Goal: Task Accomplishment & Management: Manage account settings

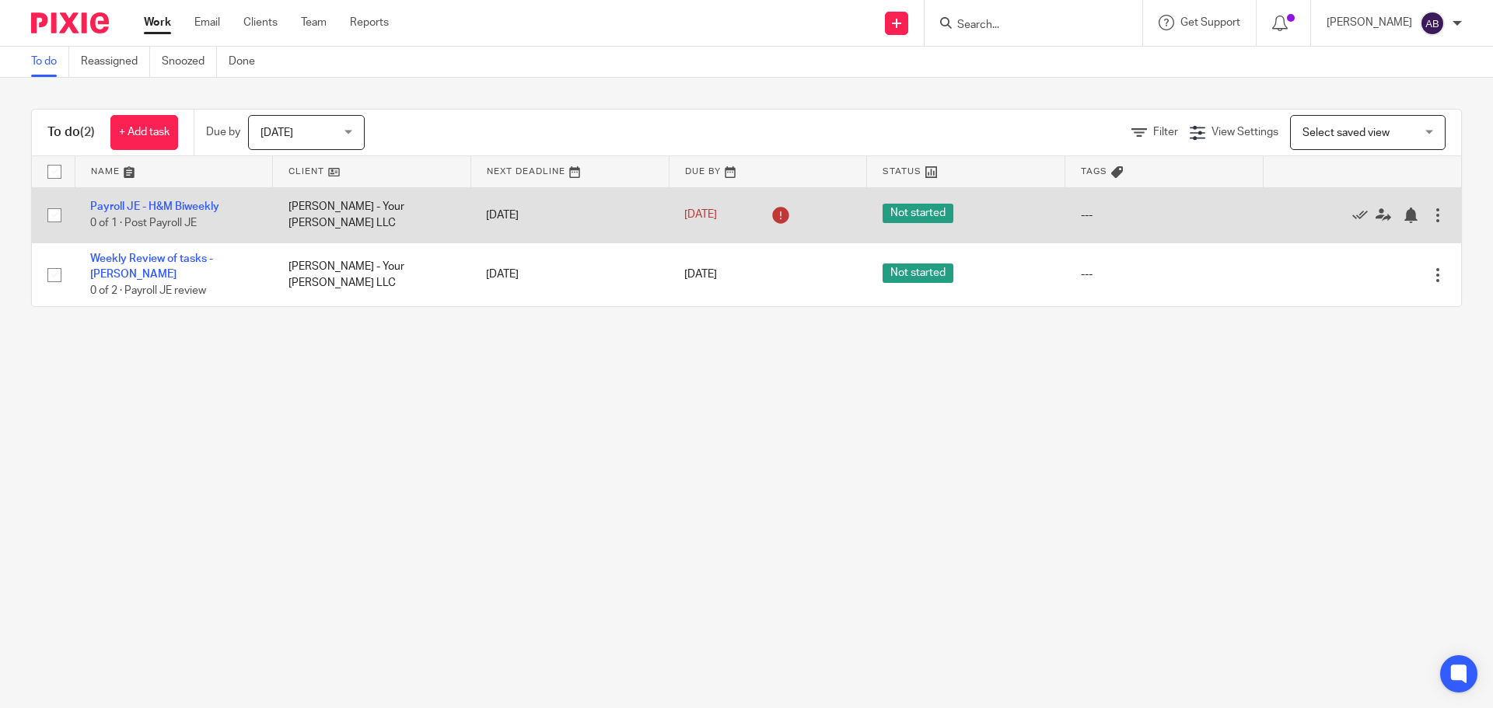
click at [1430, 212] on div at bounding box center [1438, 216] width 16 height 16
click at [181, 201] on link "Payroll JE - H&M Biweekly" at bounding box center [154, 206] width 129 height 11
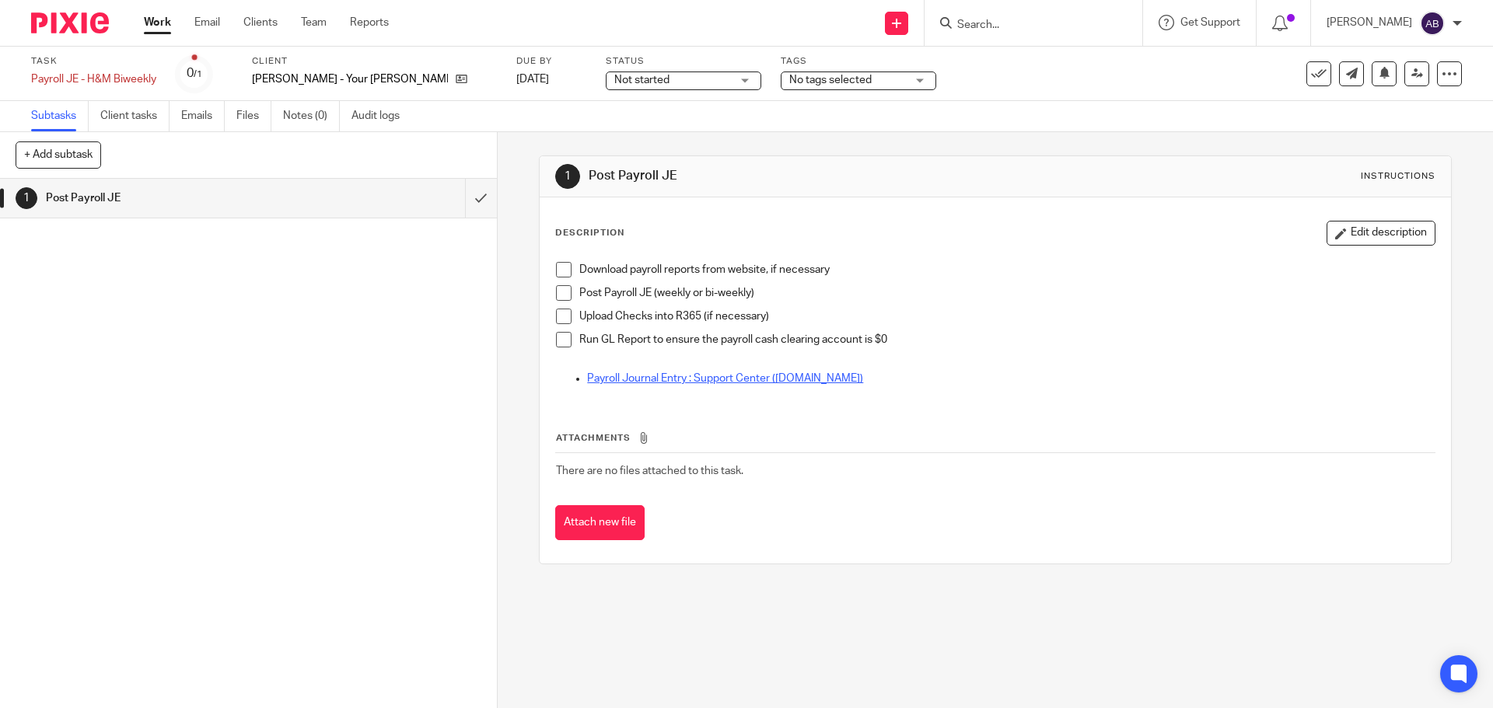
click at [779, 379] on link "Payroll Journal Entry : Support Center (restaurant365.net)" at bounding box center [725, 378] width 276 height 11
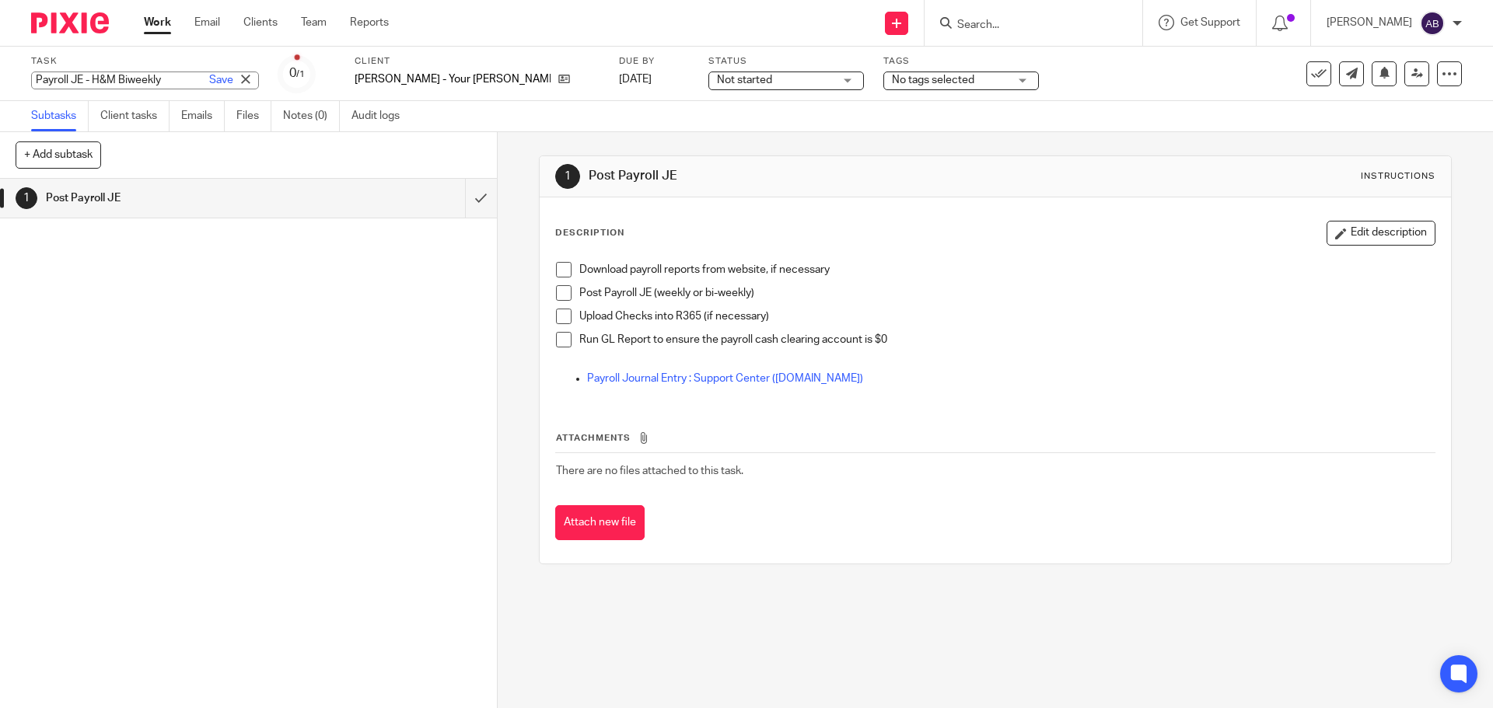
click at [84, 78] on div "Payroll JE - H&M Biweekly Save Payroll JE - H&M Biweekly" at bounding box center [145, 81] width 228 height 18
click at [241, 82] on icon at bounding box center [245, 79] width 9 height 9
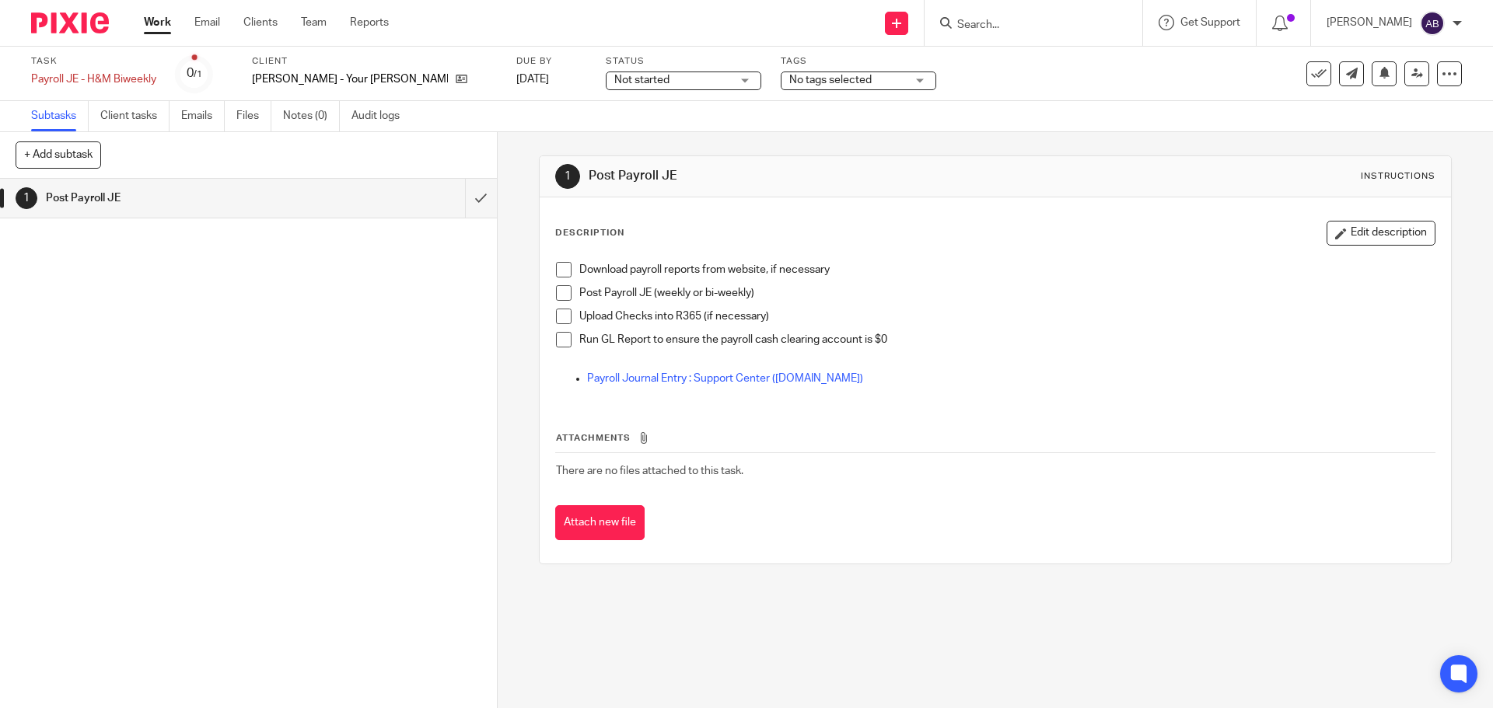
click at [150, 26] on link "Work" at bounding box center [157, 23] width 27 height 16
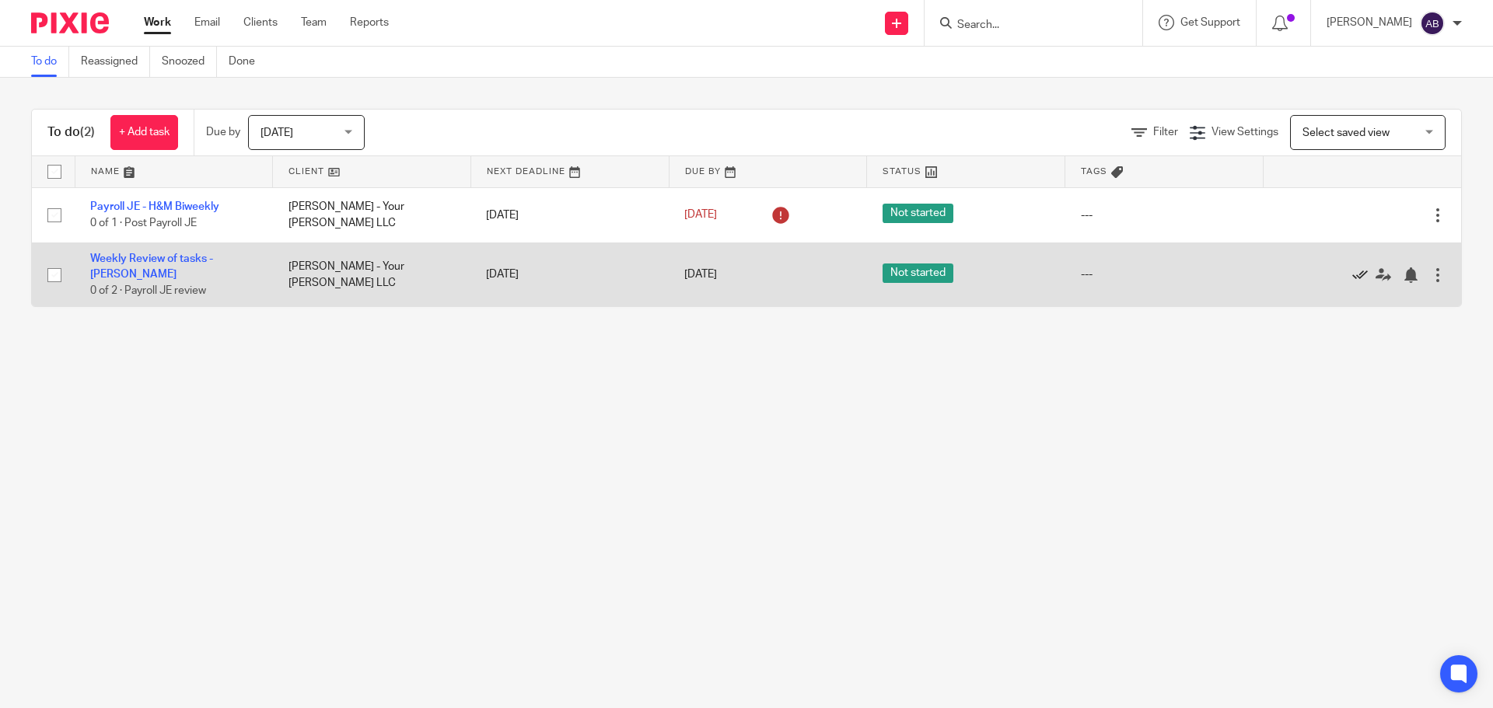
click at [1352, 274] on icon at bounding box center [1360, 275] width 16 height 16
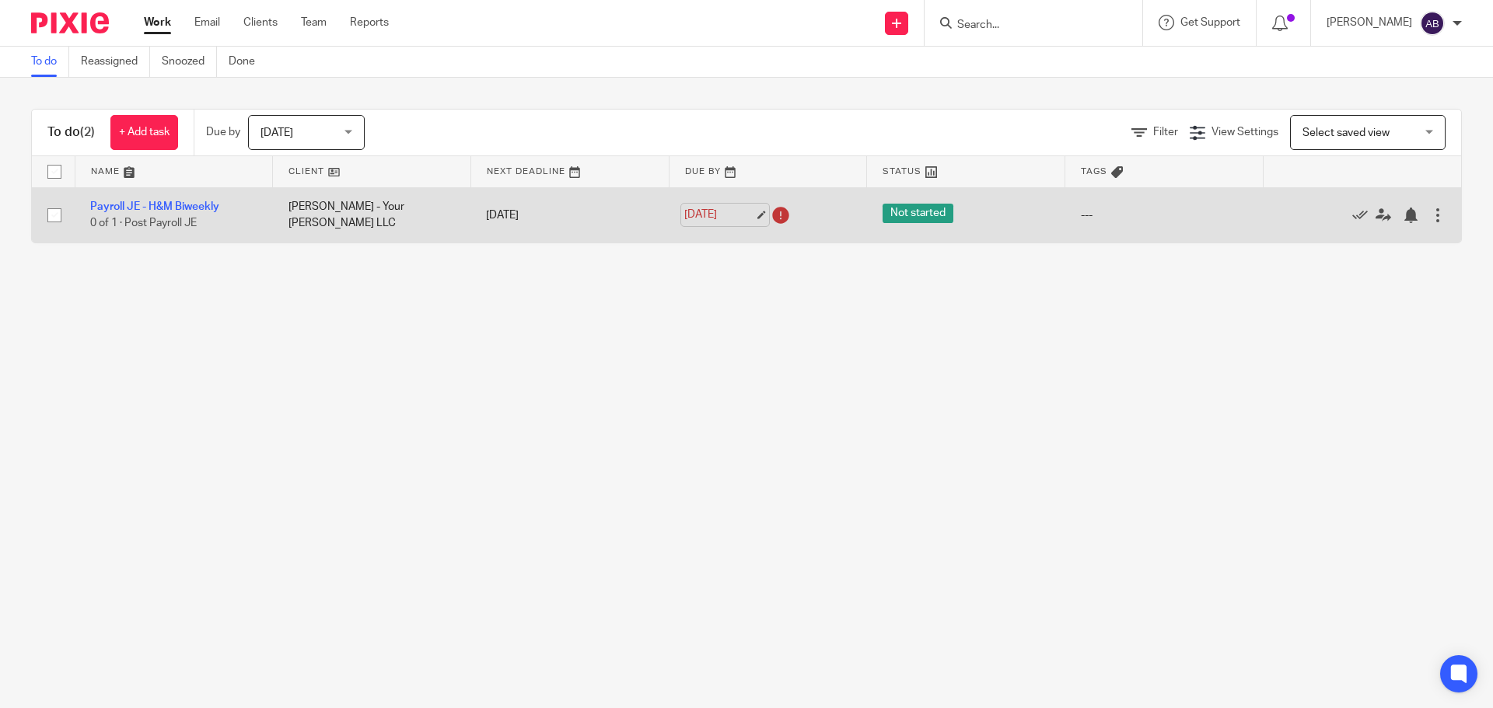
click at [747, 216] on link "[DATE]" at bounding box center [719, 215] width 70 height 16
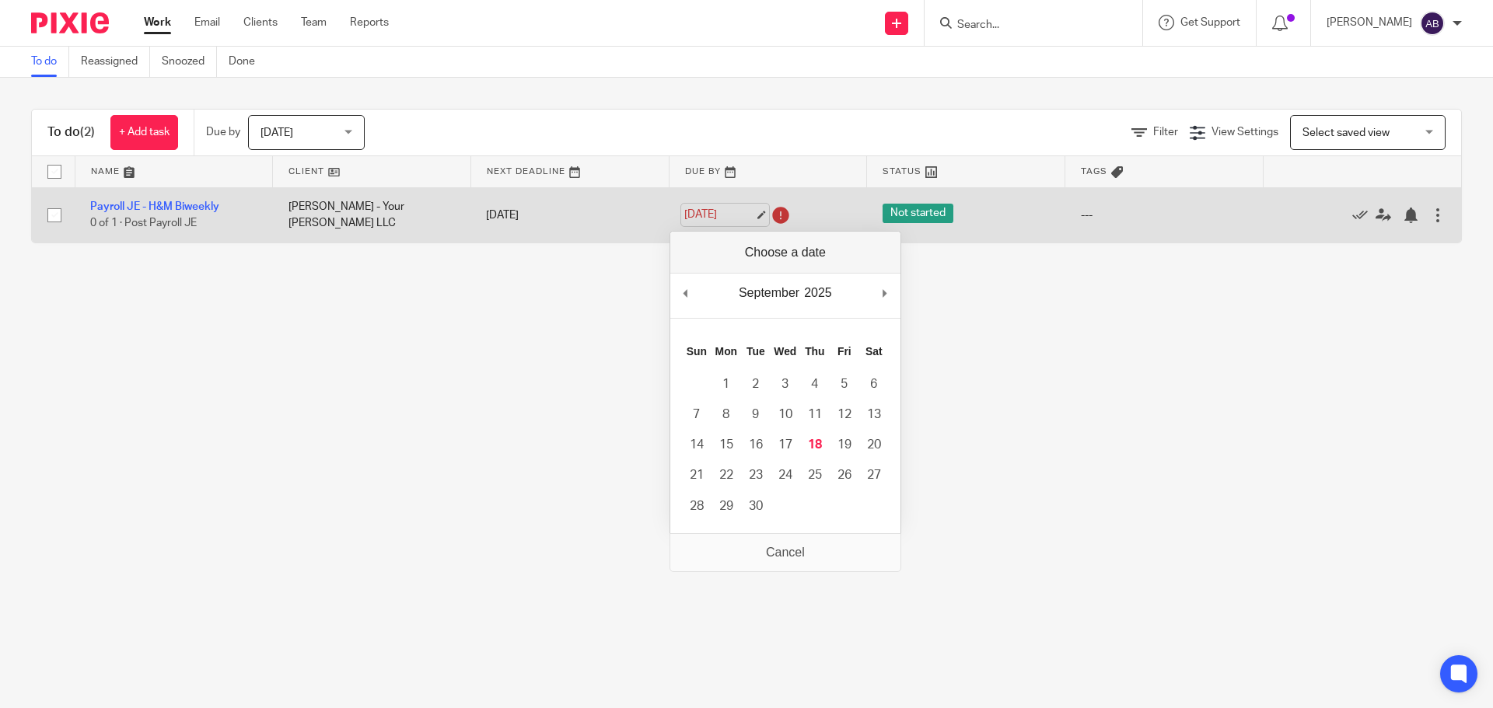
click at [752, 216] on link "Sep 14, 2025" at bounding box center [719, 215] width 70 height 16
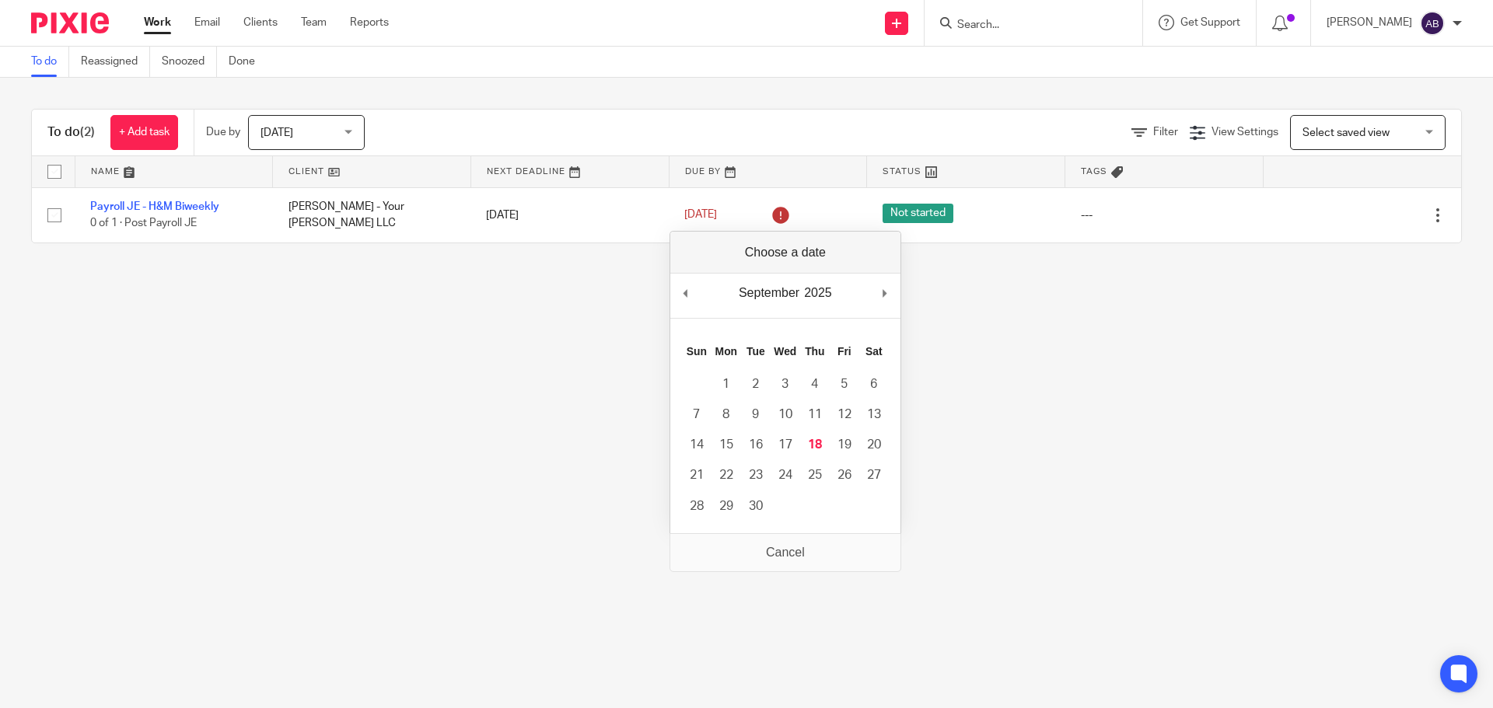
click at [548, 355] on main "To do Reassigned Snoozed Done To do (2) + Add task Due by Today Today Today Tom…" at bounding box center [746, 354] width 1493 height 708
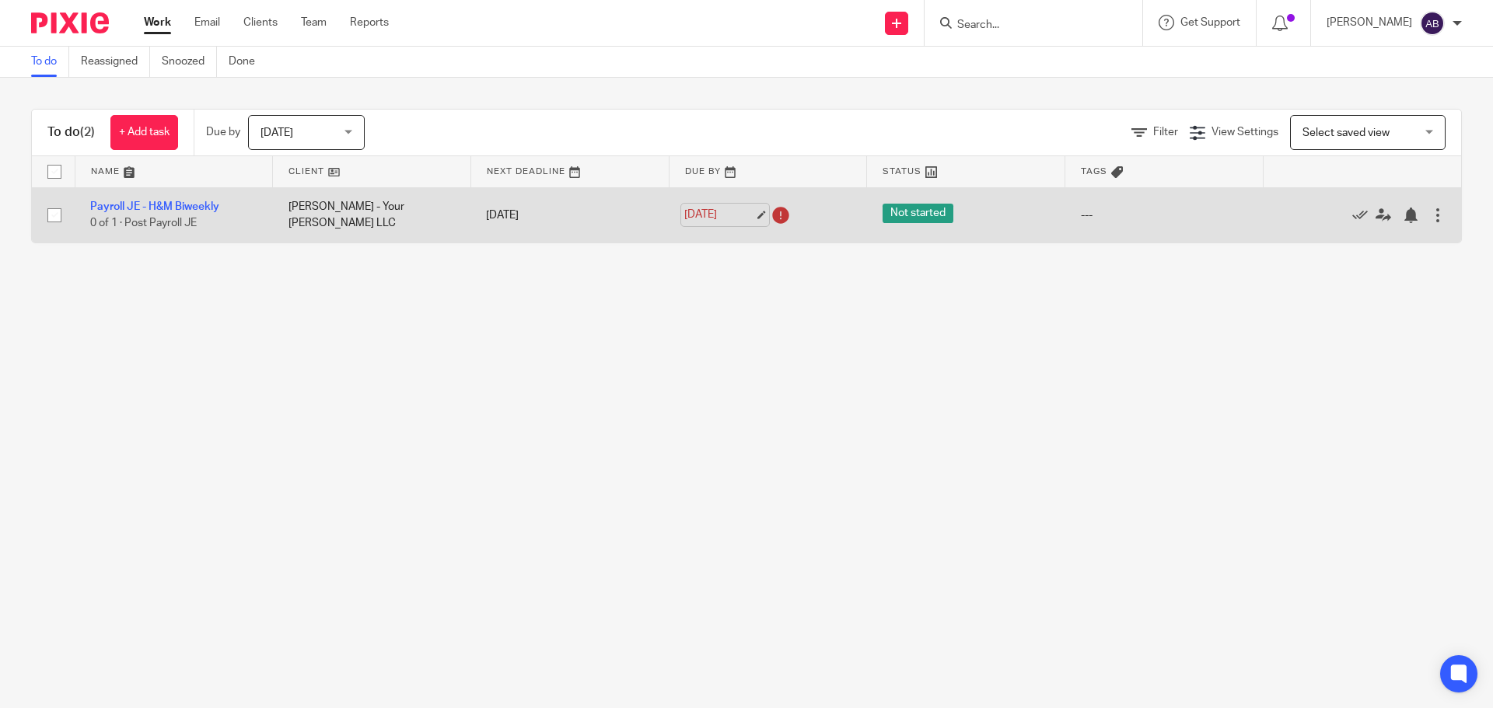
click at [689, 215] on link "[DATE]" at bounding box center [719, 215] width 70 height 16
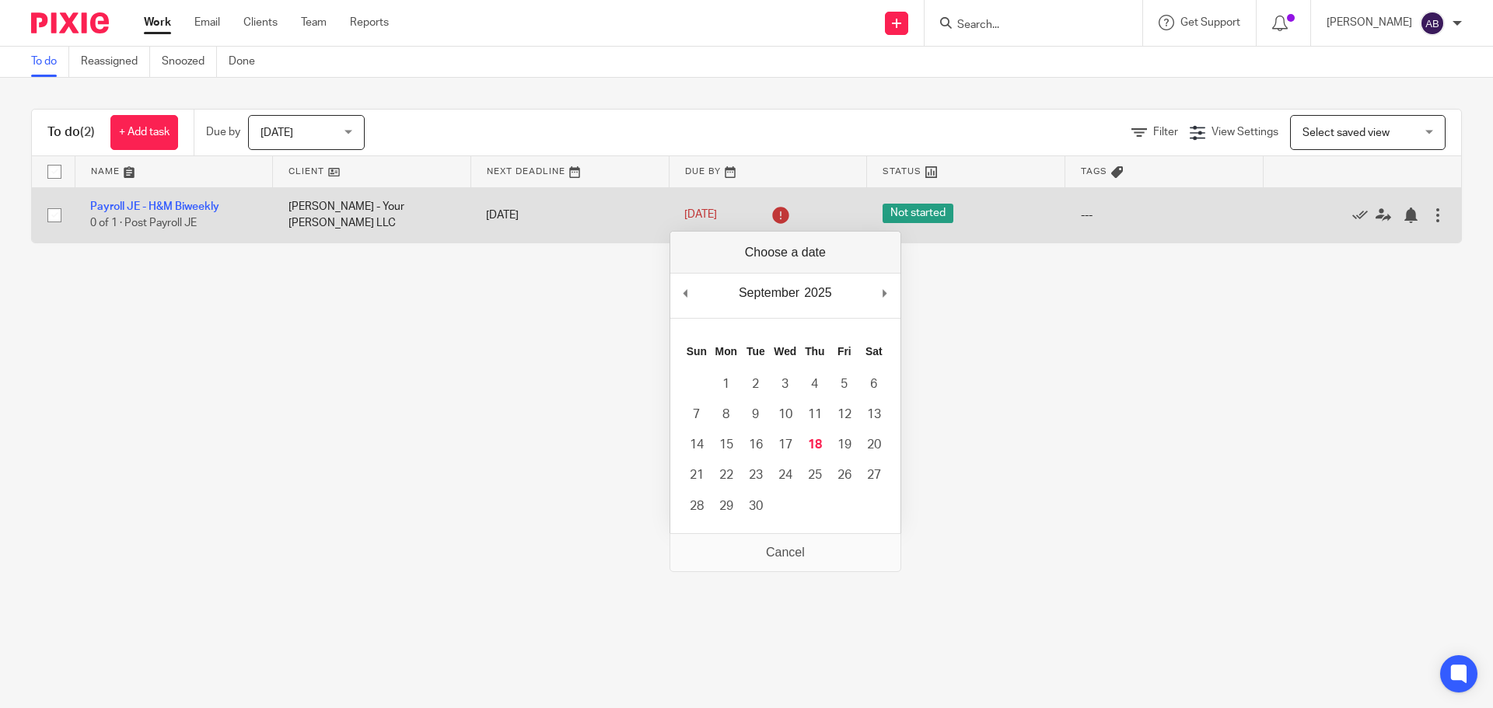
drag, startPoint x: 984, startPoint y: 316, endPoint x: 918, endPoint y: 241, distance: 99.7
click at [983, 313] on main "To do Reassigned Snoozed Done To do (2) + Add task Due by Today Today Today Tom…" at bounding box center [746, 354] width 1493 height 708
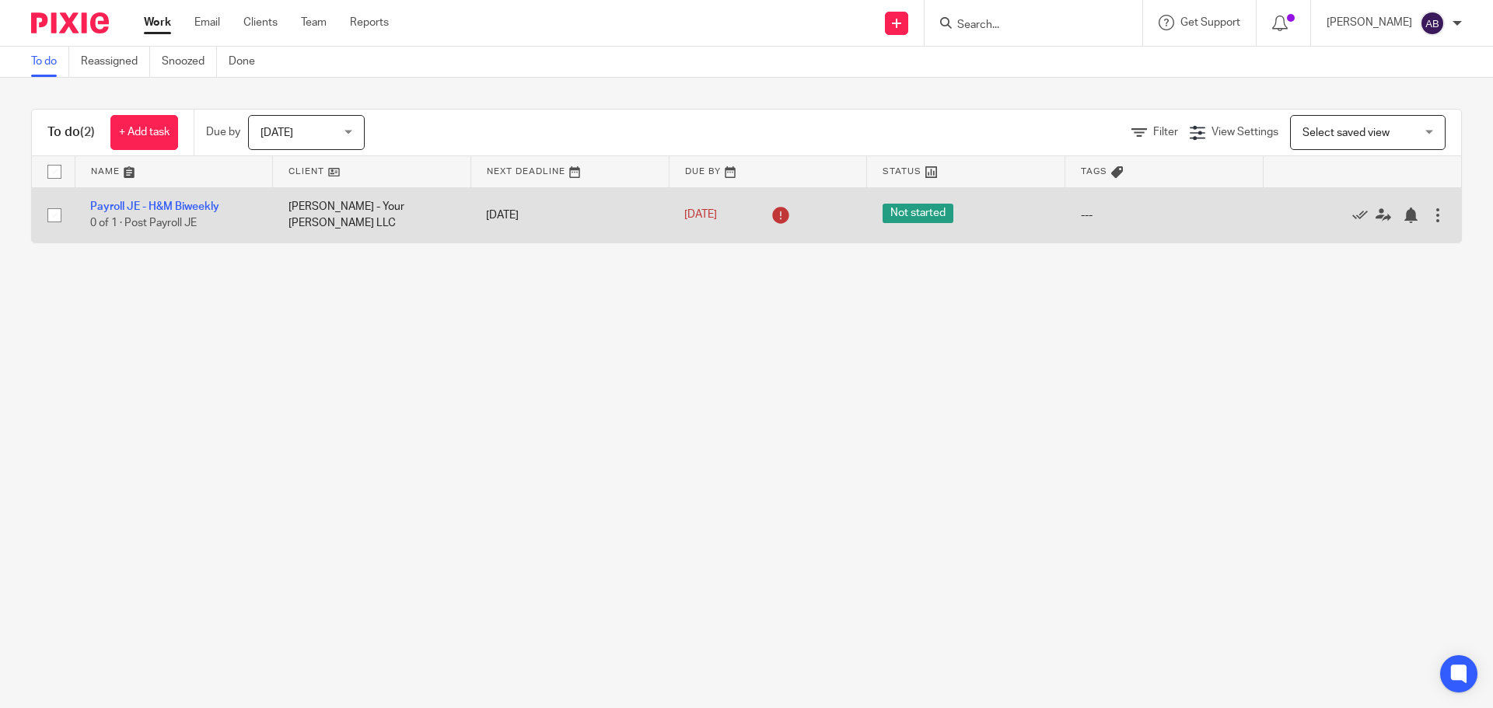
click at [900, 220] on span "Not started" at bounding box center [917, 213] width 71 height 19
click at [899, 210] on span "Not started" at bounding box center [917, 213] width 71 height 19
click at [1430, 217] on div at bounding box center [1438, 216] width 16 height 16
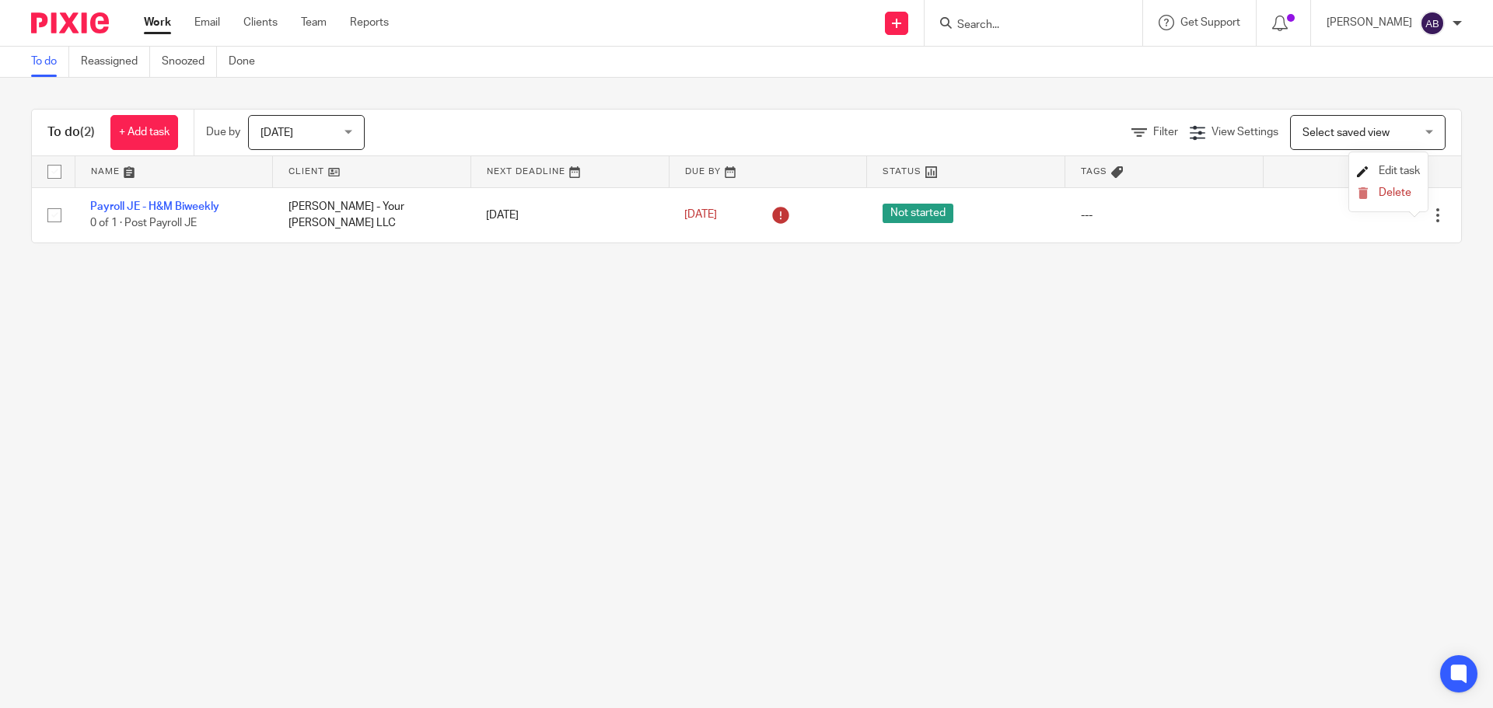
click at [1393, 173] on span "Edit task" at bounding box center [1398, 171] width 41 height 11
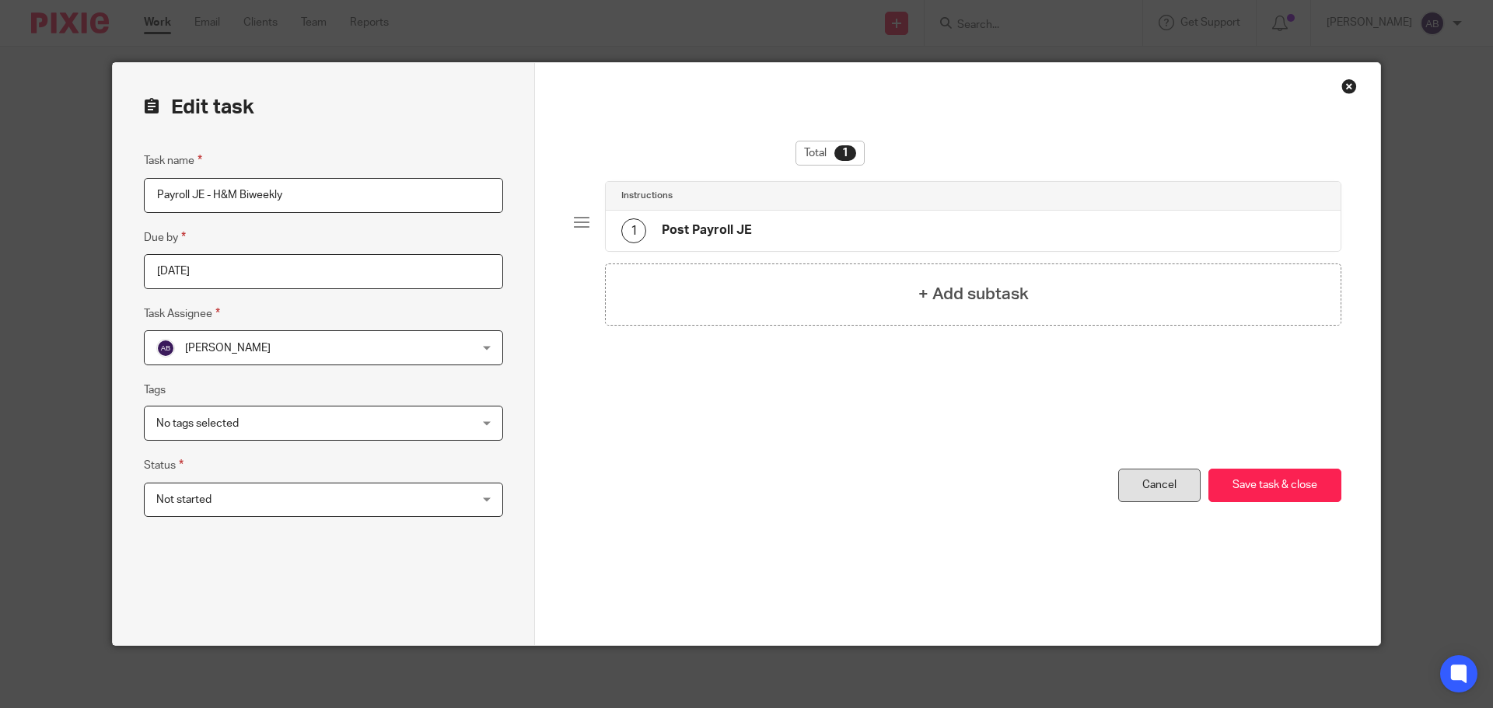
click at [1167, 490] on link "Cancel" at bounding box center [1159, 485] width 82 height 33
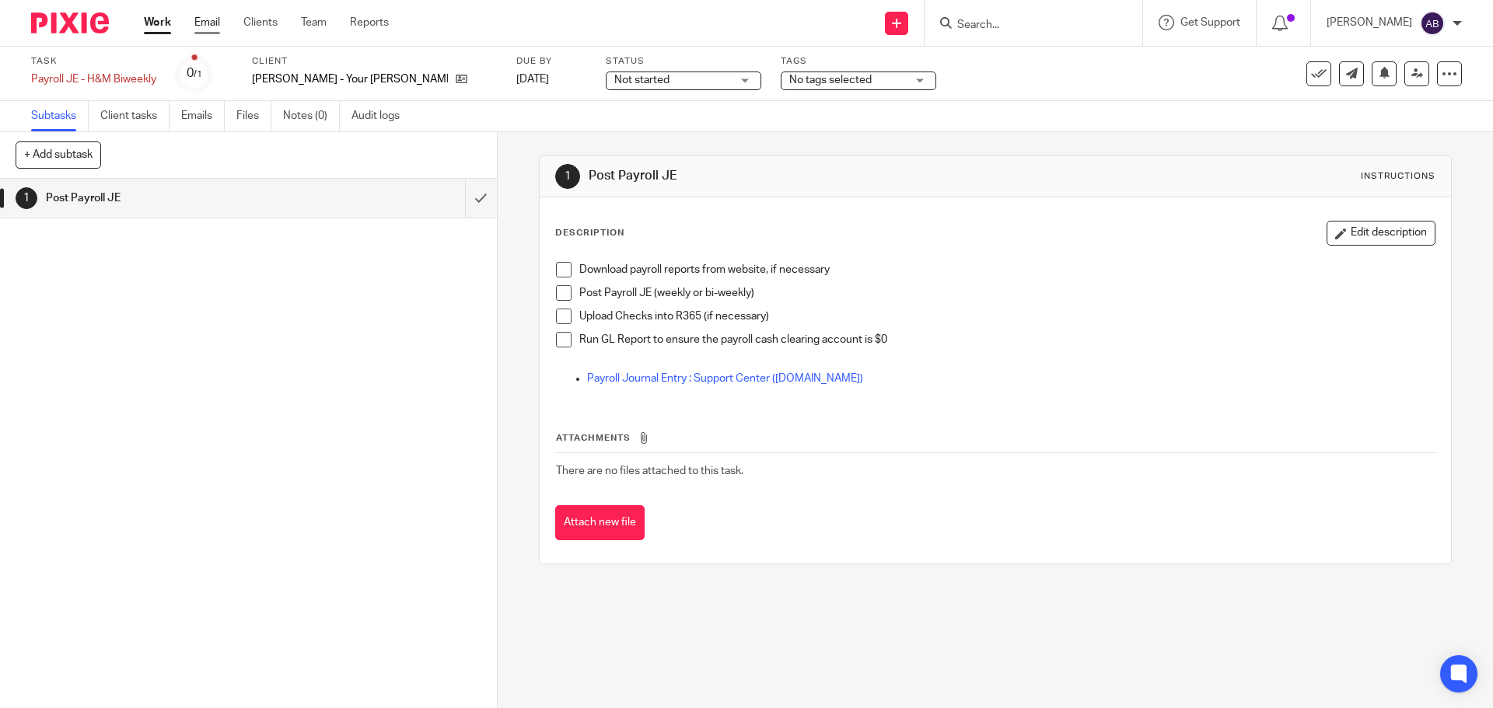
click at [201, 19] on link "Email" at bounding box center [207, 23] width 26 height 16
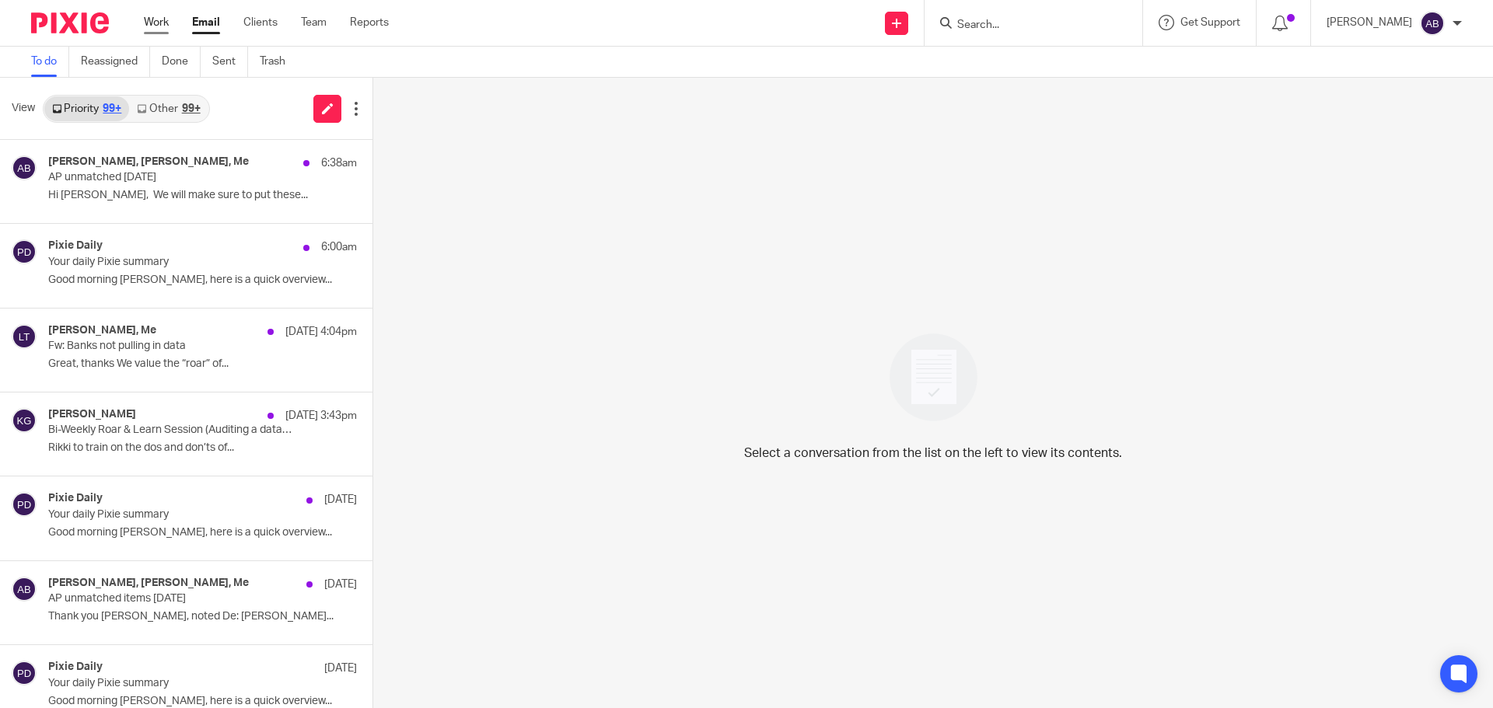
click at [146, 23] on link "Work" at bounding box center [156, 23] width 25 height 16
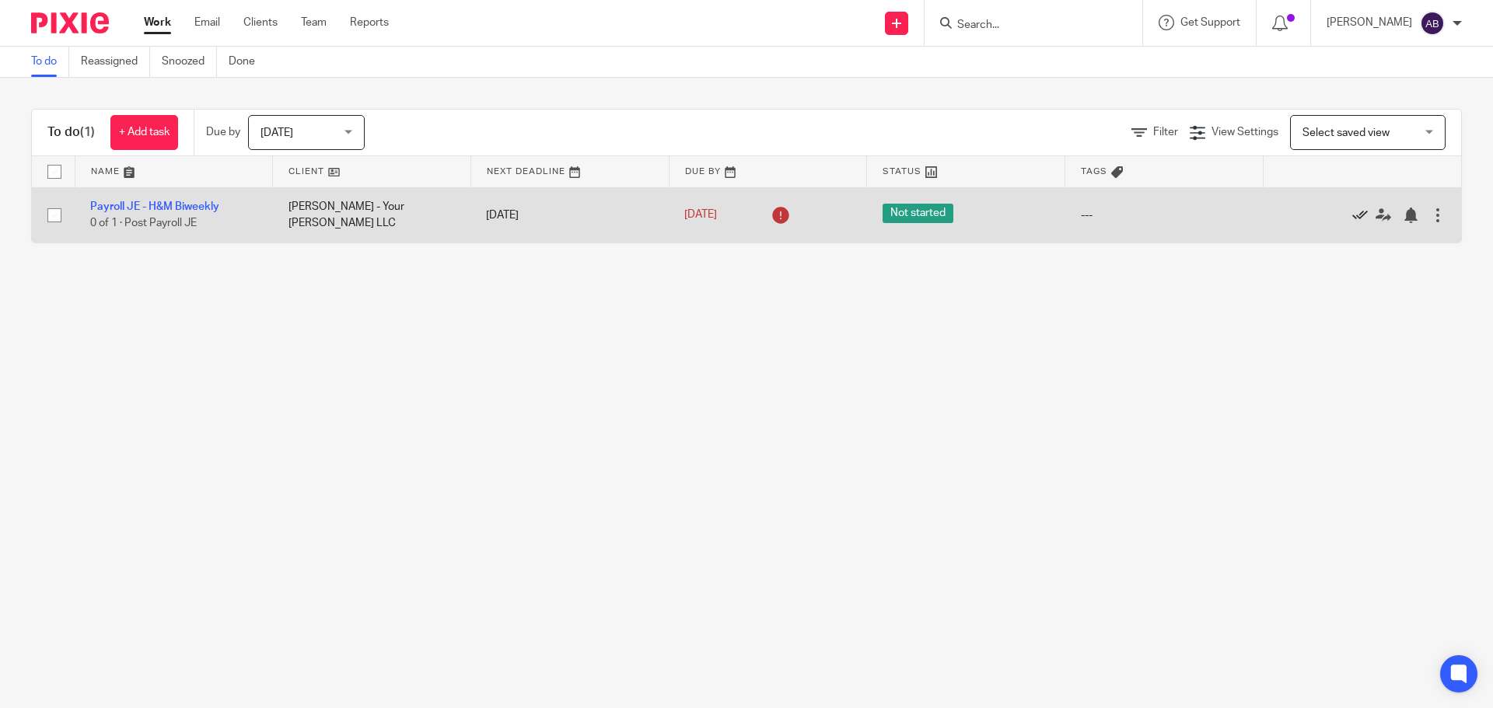
click at [1352, 215] on icon at bounding box center [1360, 216] width 16 height 16
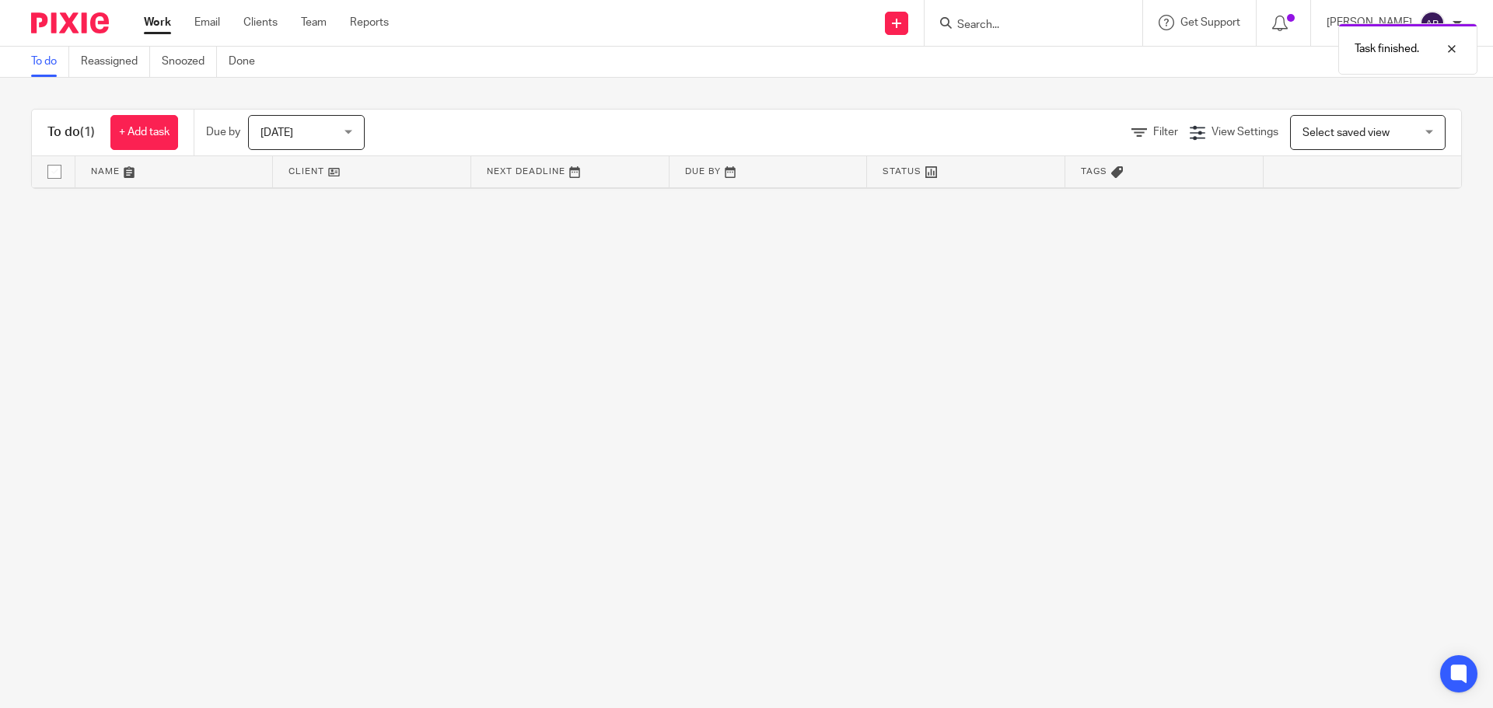
click at [149, 27] on link "Work" at bounding box center [157, 23] width 27 height 16
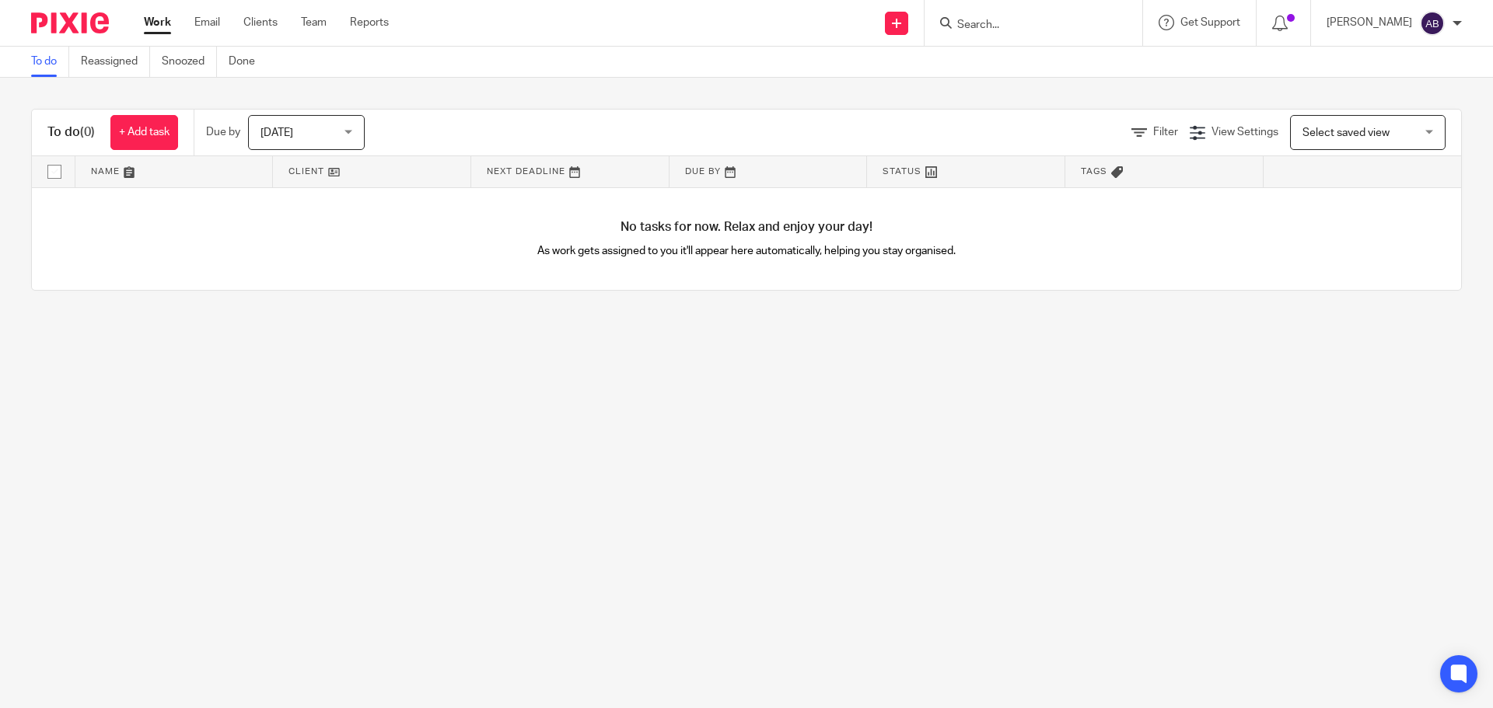
click at [152, 23] on link "Work" at bounding box center [157, 23] width 27 height 16
click at [212, 15] on link "Email" at bounding box center [207, 23] width 26 height 16
